Goal: Information Seeking & Learning: Learn about a topic

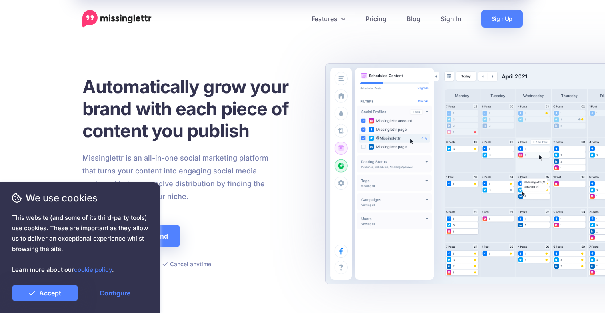
click at [475, 183] on div "Automatically grow your brand with each piece of content you publish Missinglet…" at bounding box center [302, 172] width 440 height 217
click at [53, 290] on link "Accept" at bounding box center [45, 293] width 66 height 16
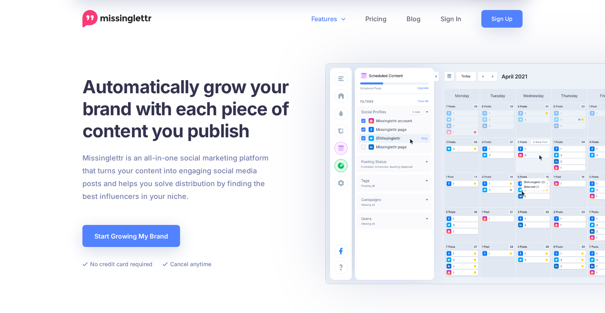
click at [336, 22] on link "Features" at bounding box center [328, 19] width 54 height 18
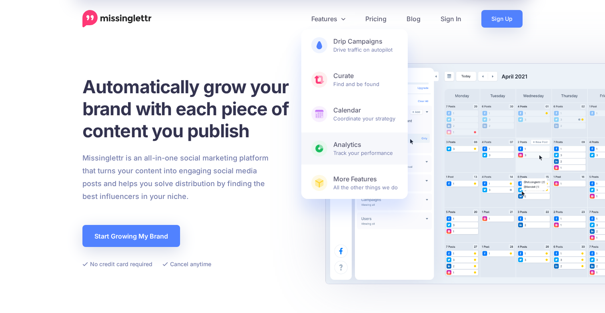
click at [354, 156] on span "Analytics Track your performance" at bounding box center [365, 148] width 64 height 16
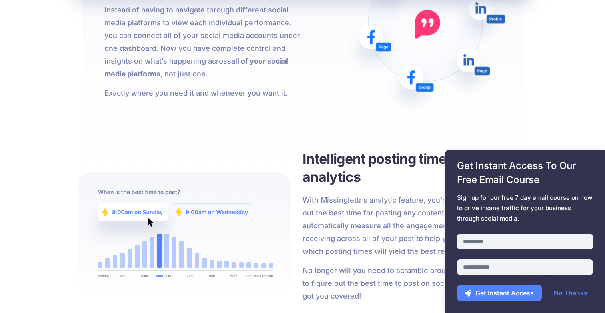
scroll to position [795, 0]
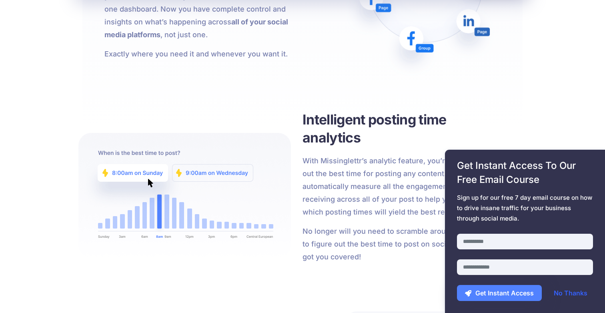
click at [571, 292] on link "No Thanks" at bounding box center [570, 293] width 50 height 16
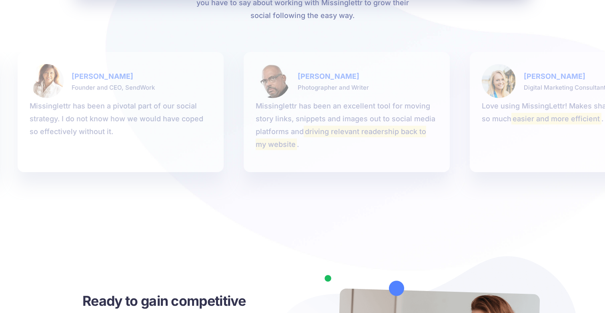
scroll to position [1936, 0]
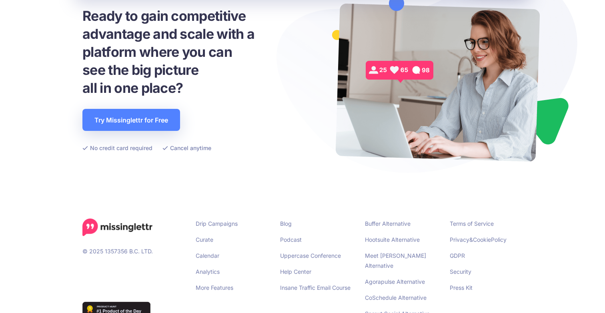
click at [129, 302] on img at bounding box center [116, 309] width 68 height 15
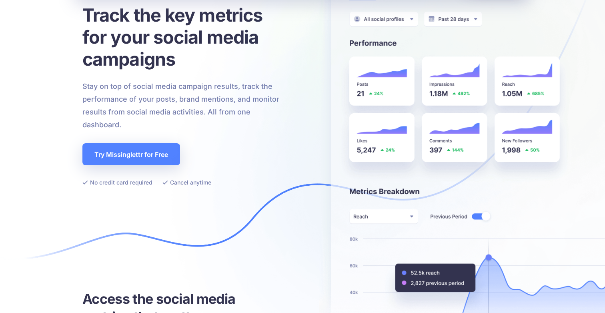
scroll to position [0, 0]
